Goal: Information Seeking & Learning: Learn about a topic

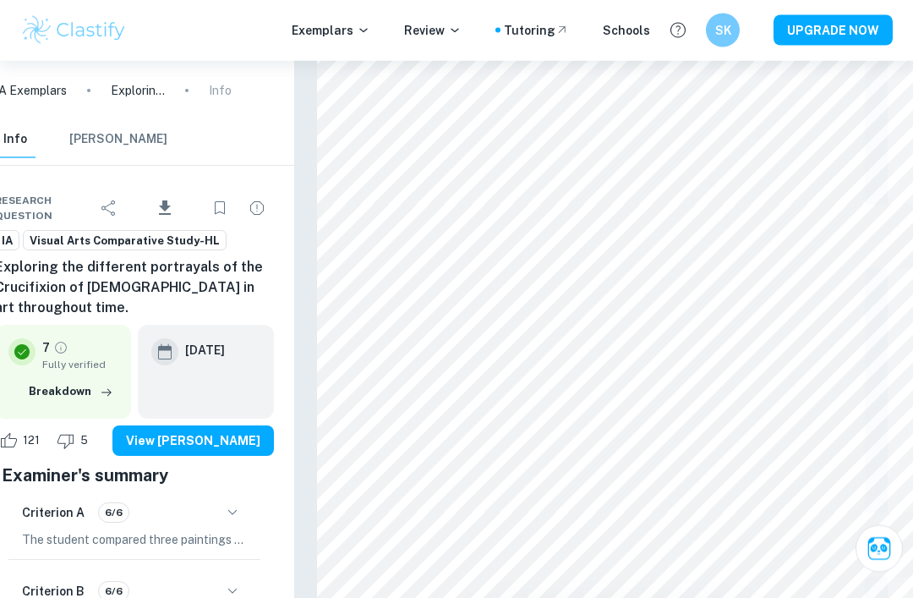
scroll to position [1866, 25]
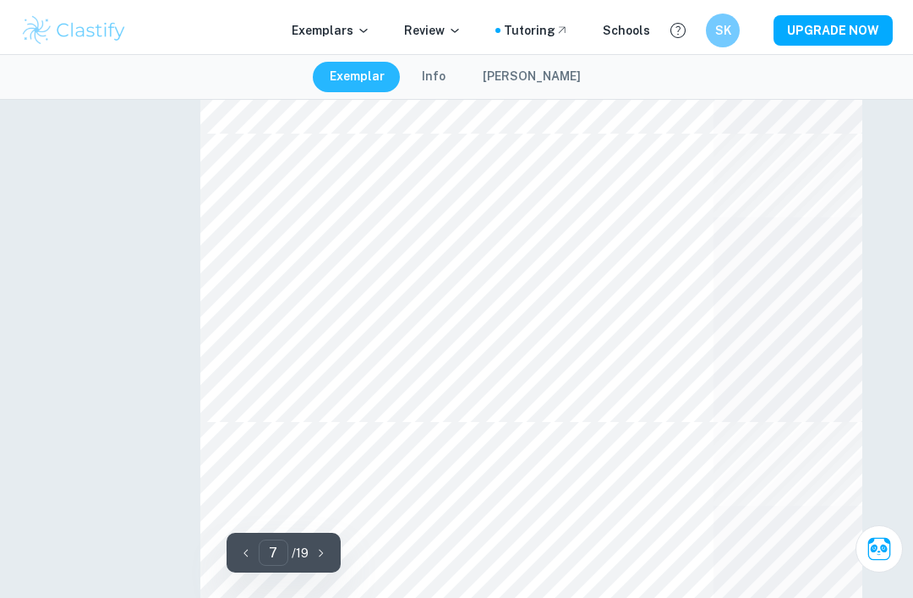
type input "7"
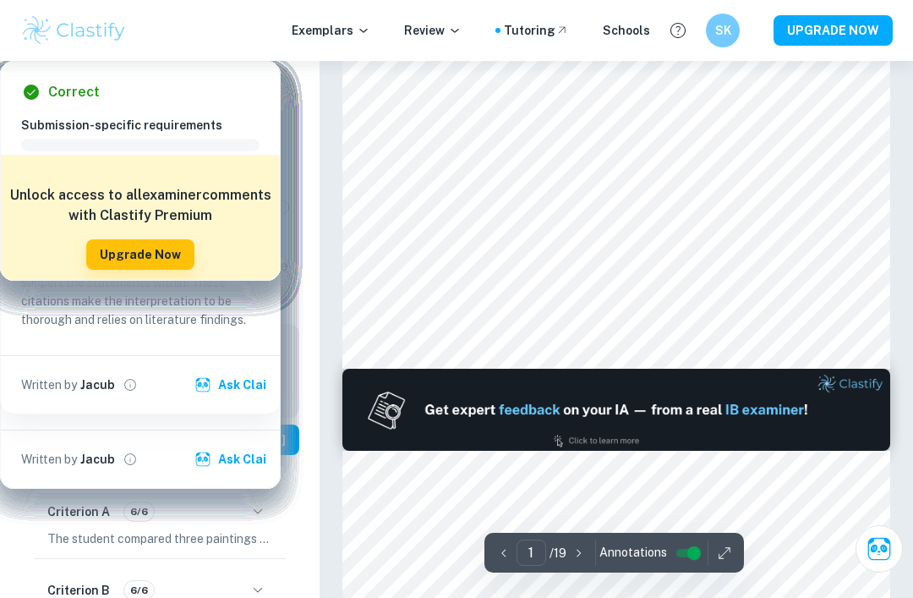
scroll to position [439, 0]
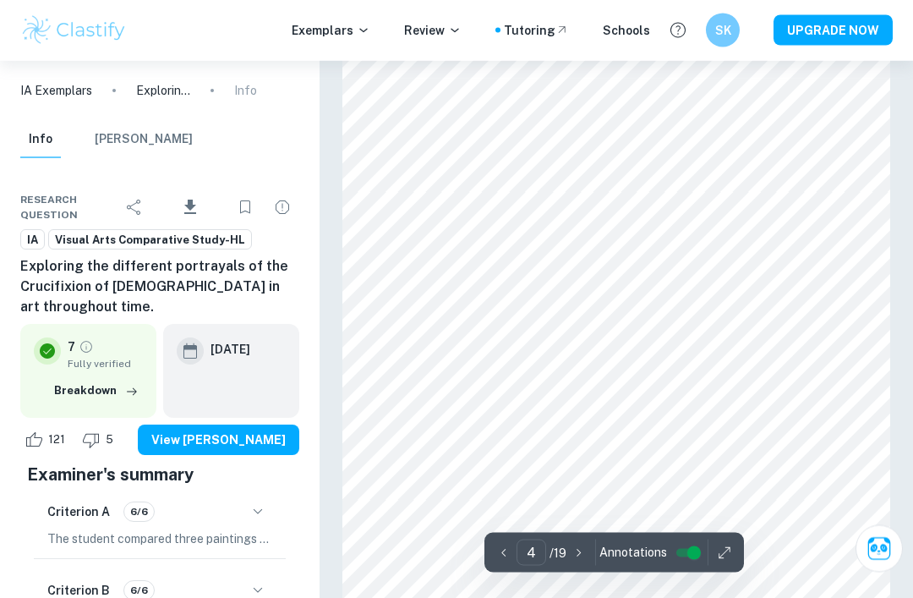
type input "3"
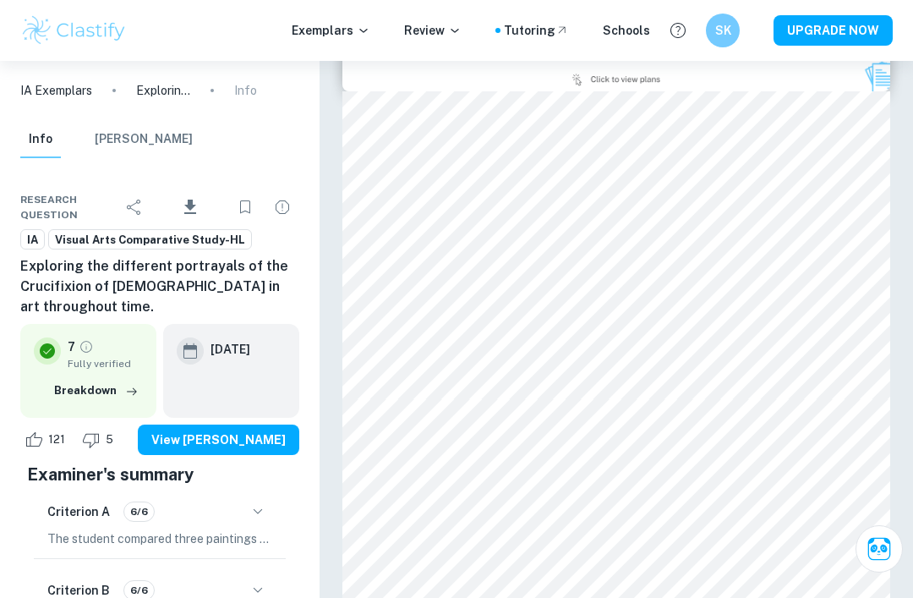
scroll to position [751, 0]
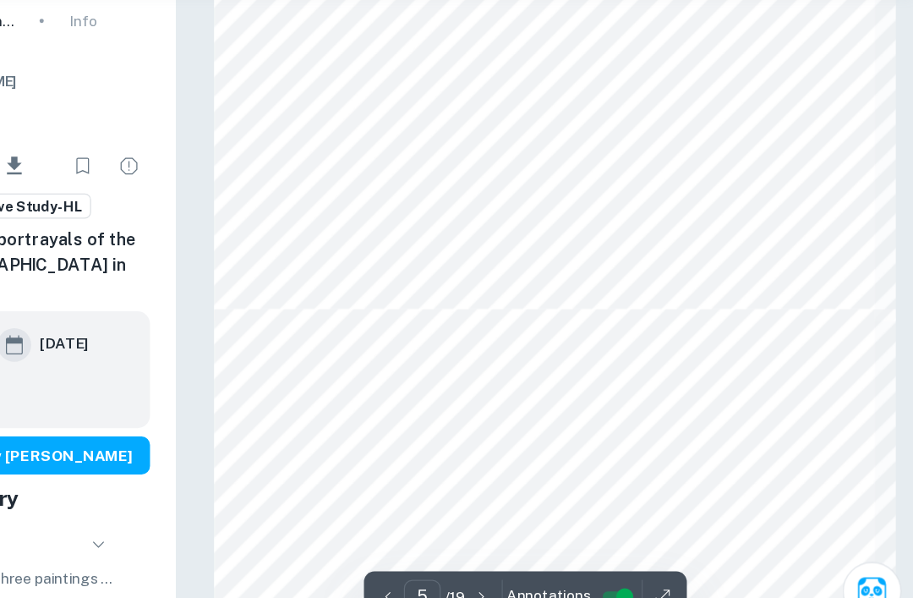
scroll to position [1392, 0]
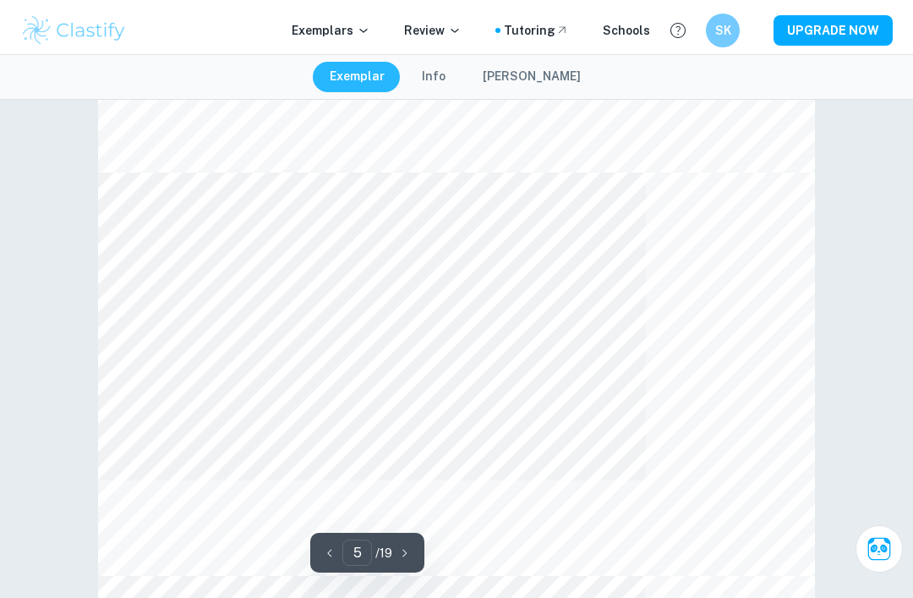
type input "4"
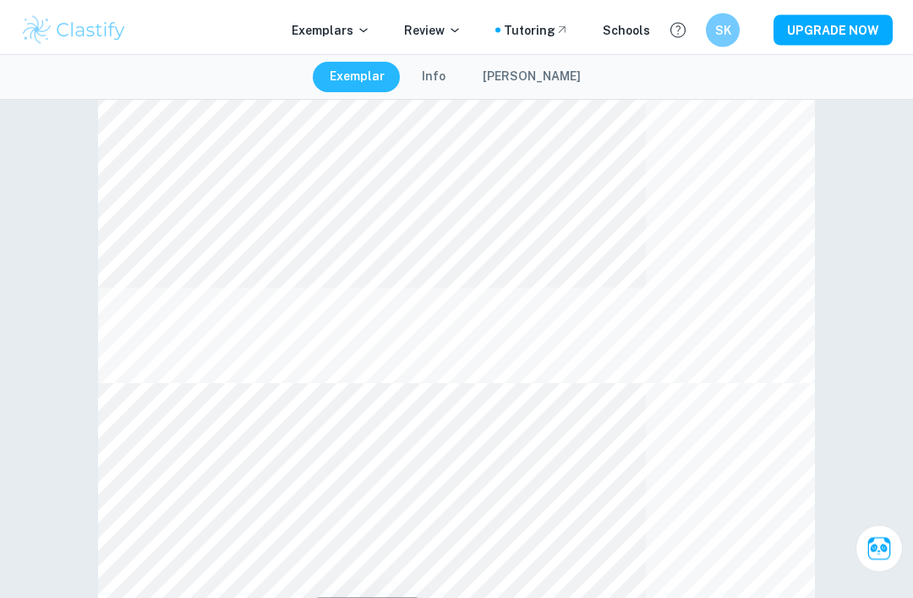
scroll to position [1526, 0]
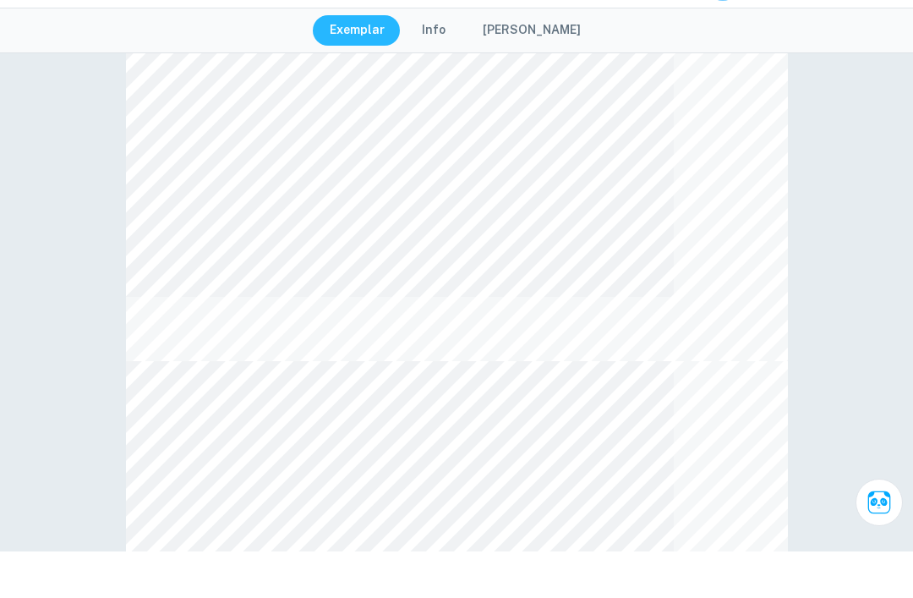
scroll to position [2513, 0]
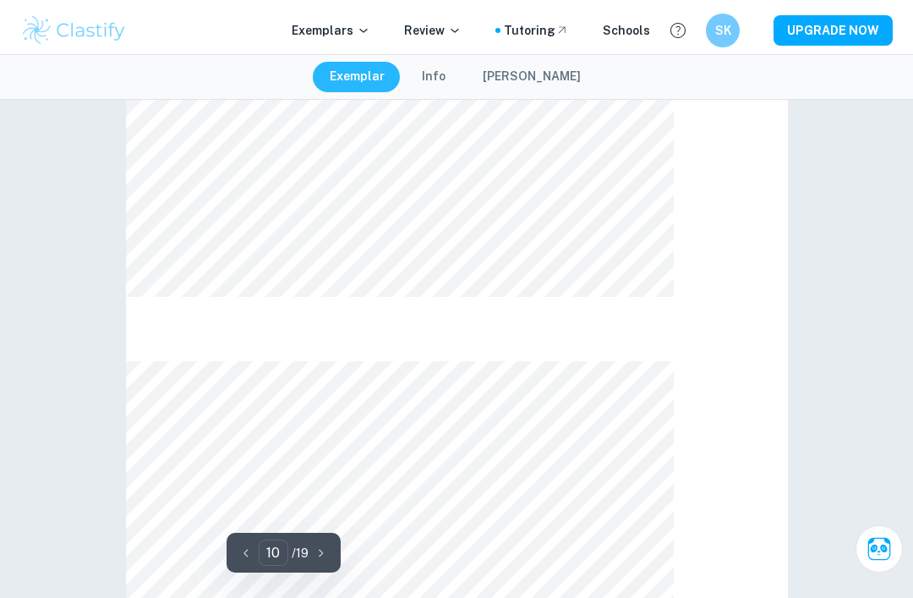
type input "7"
